Goal: Check status: Check status

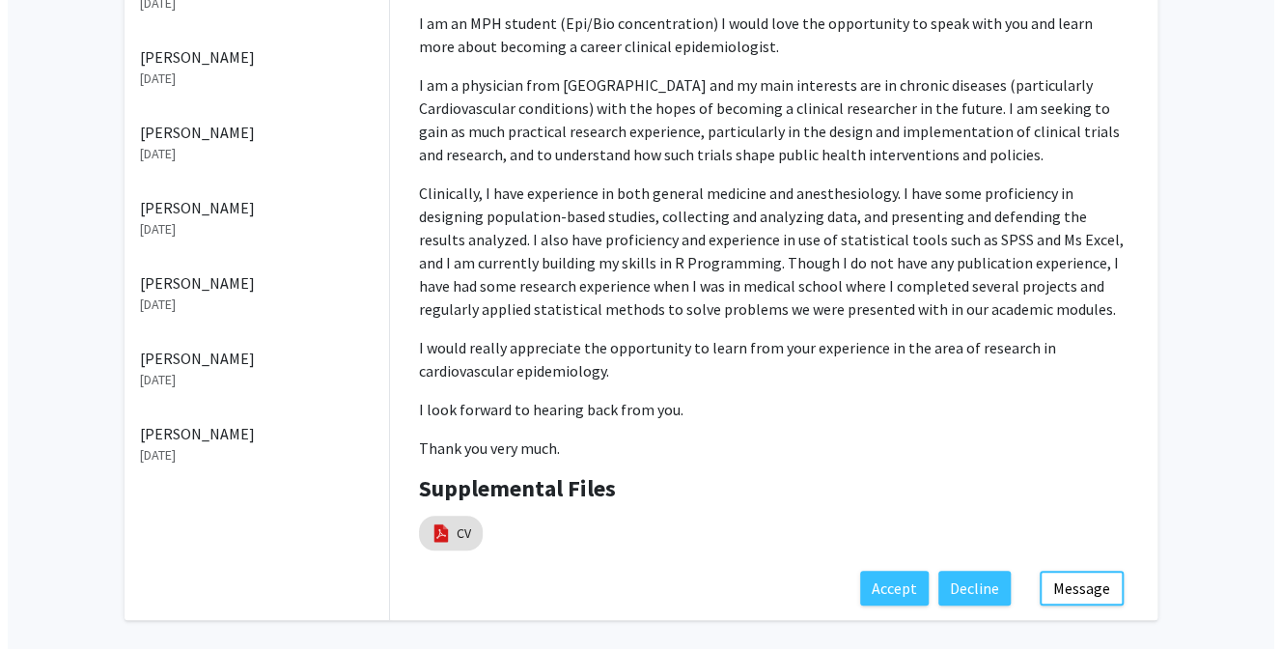
scroll to position [385, 0]
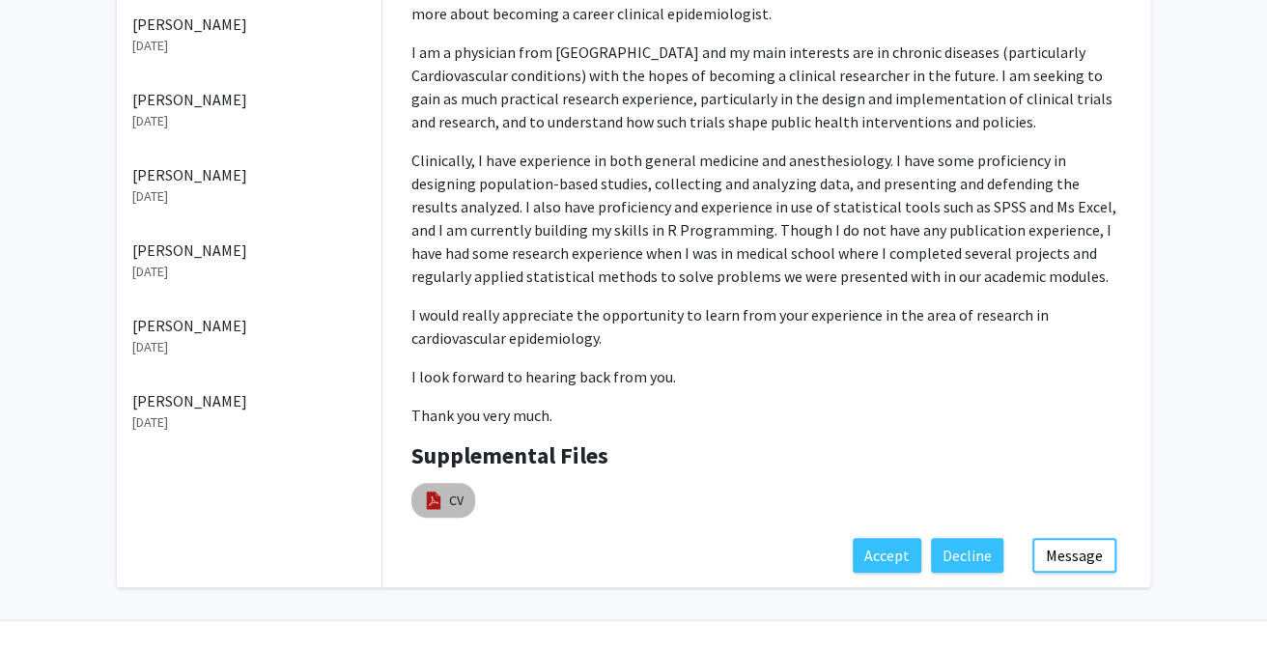
click at [451, 491] on mat-chip "CV" at bounding box center [443, 500] width 64 height 35
click at [443, 489] on img at bounding box center [433, 499] width 21 height 21
click at [455, 490] on link "CV" at bounding box center [456, 500] width 14 height 20
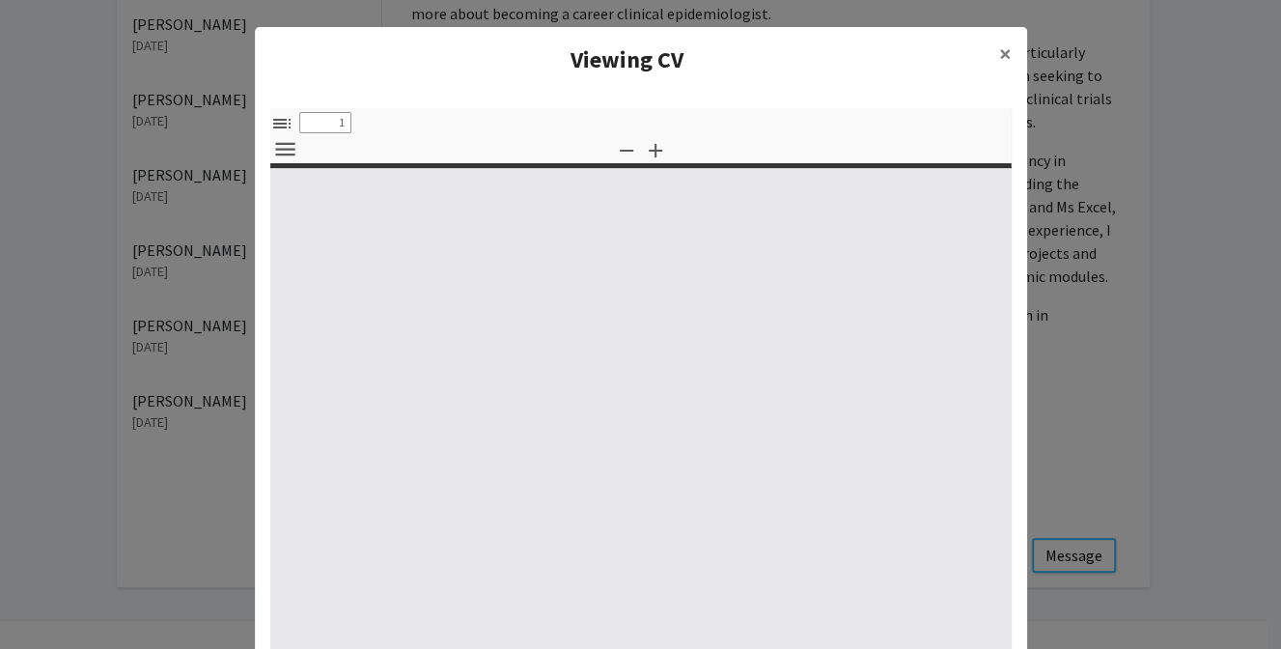
select select "custom"
type input "0"
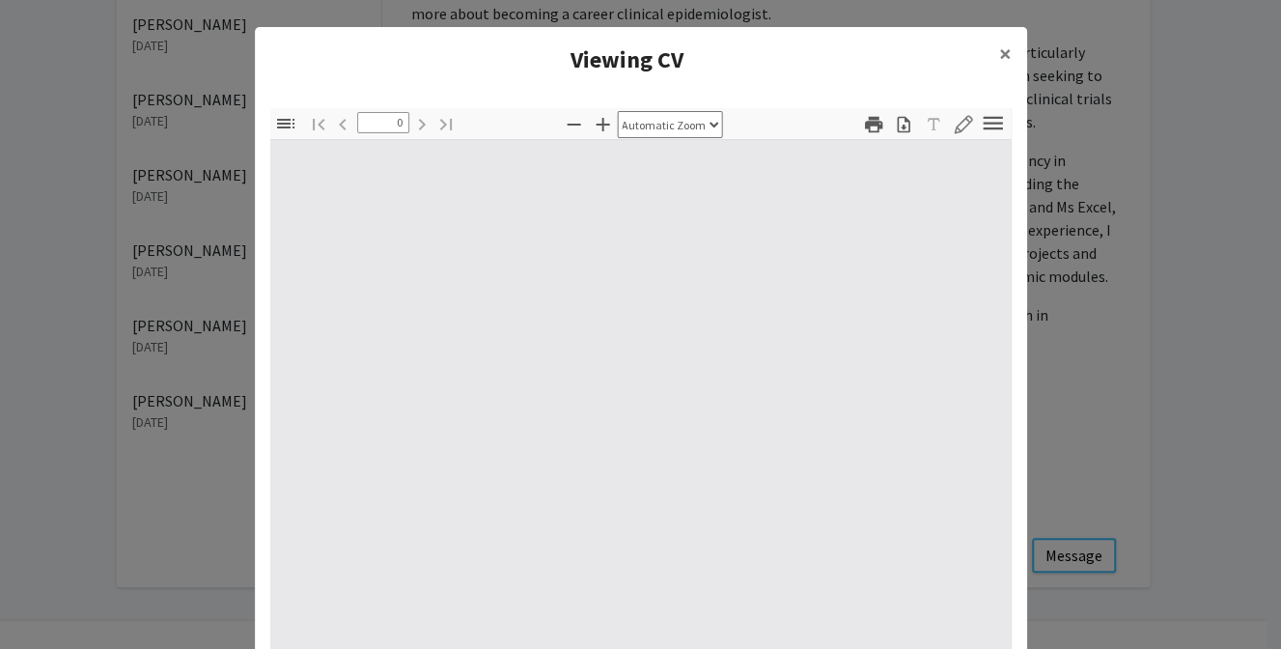
select select "custom"
type input "1"
select select "auto"
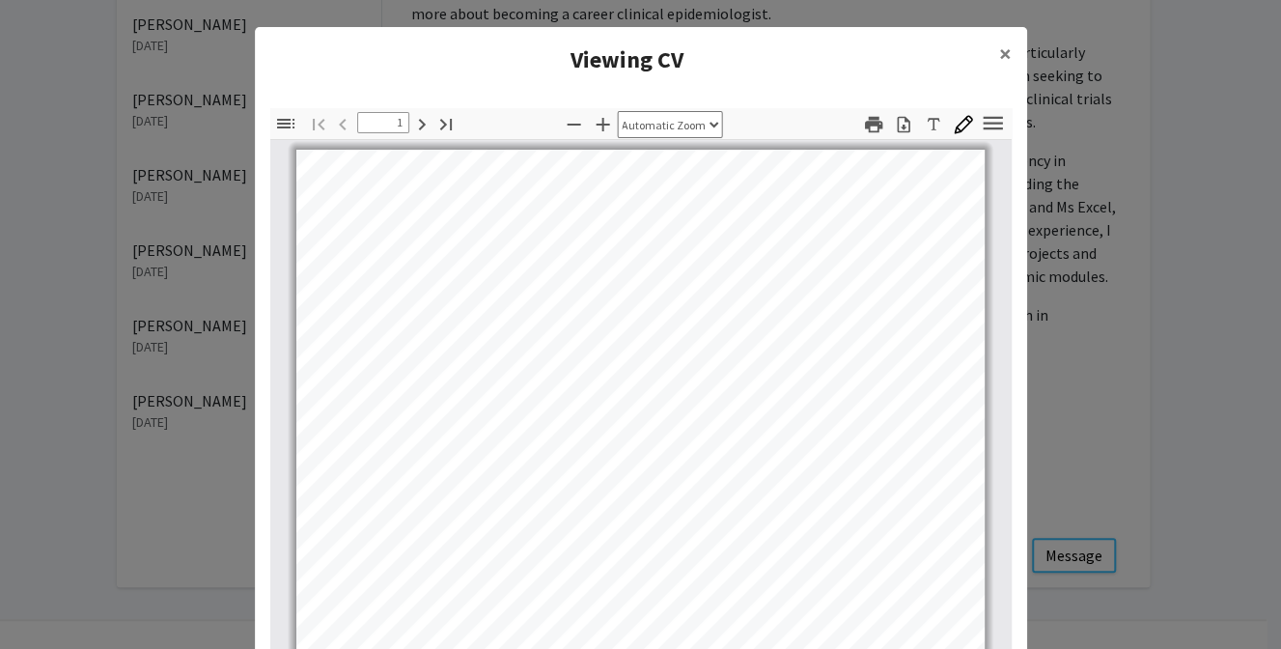
scroll to position [0, 0]
